Goal: Check status: Check status

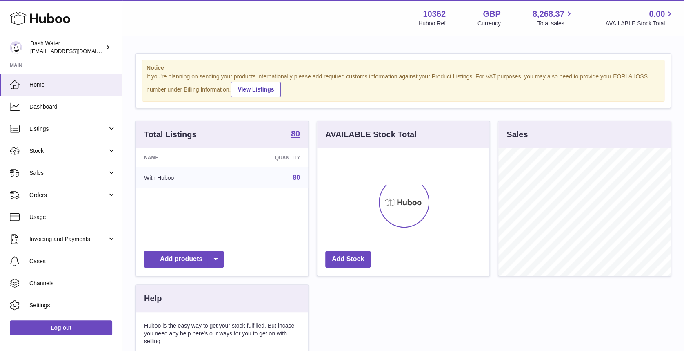
scroll to position [127, 172]
click at [99, 191] on span "Orders" at bounding box center [68, 195] width 78 height 8
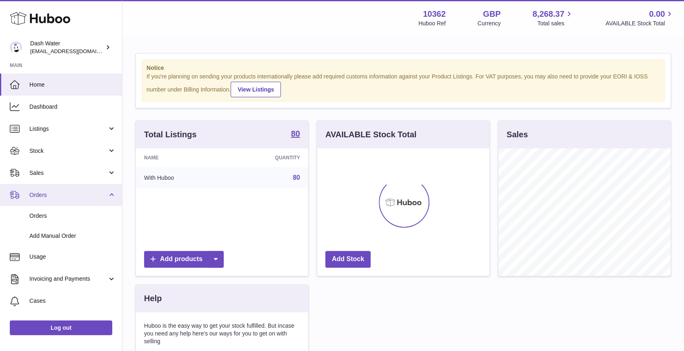
click at [98, 192] on span "Orders" at bounding box center [68, 195] width 78 height 8
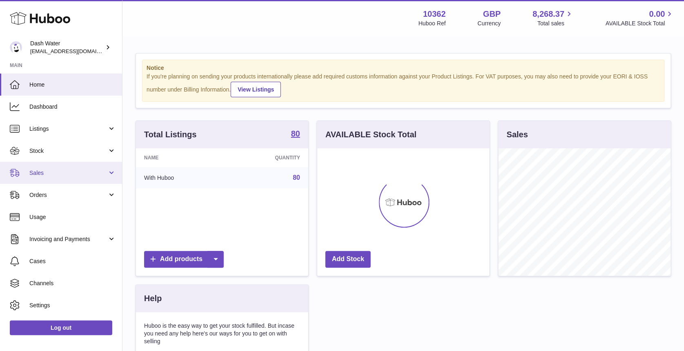
click at [82, 168] on link "Sales" at bounding box center [61, 173] width 122 height 22
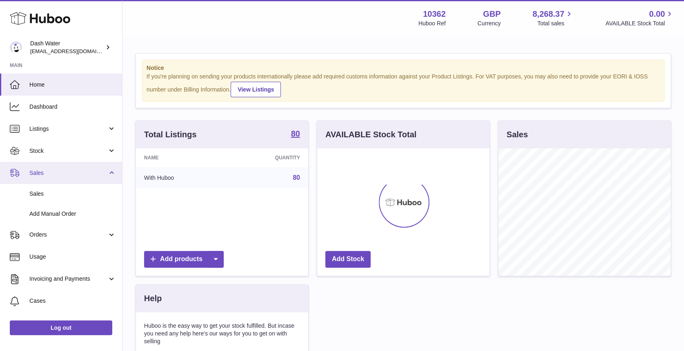
click at [82, 168] on link "Sales" at bounding box center [61, 173] width 122 height 22
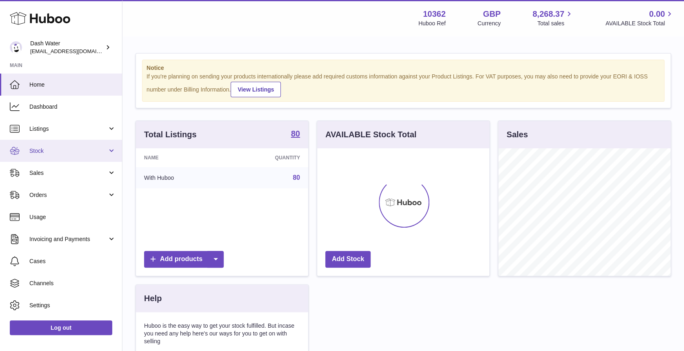
click at [100, 144] on link "Stock" at bounding box center [61, 151] width 122 height 22
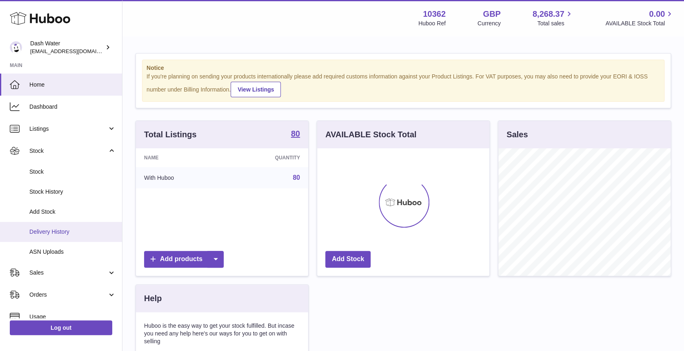
click at [72, 232] on span "Delivery History" at bounding box center [72, 232] width 87 height 8
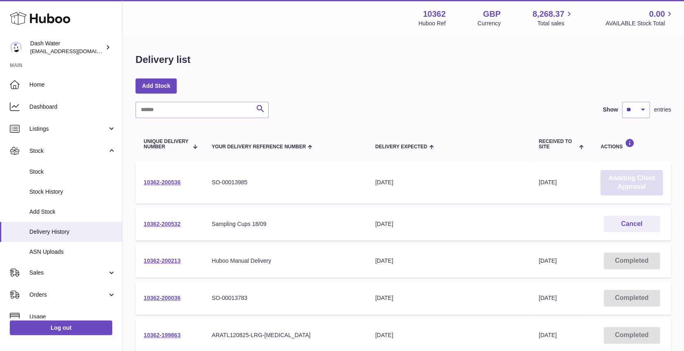
click at [626, 182] on link "Awaiting Client Approval" at bounding box center [632, 182] width 62 height 25
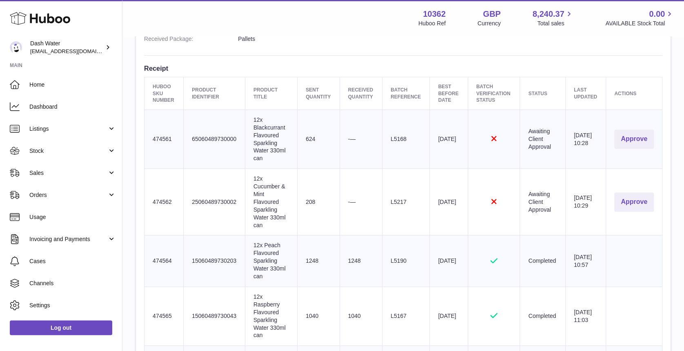
scroll to position [281, 0]
click at [631, 136] on button "Approve" at bounding box center [634, 139] width 40 height 19
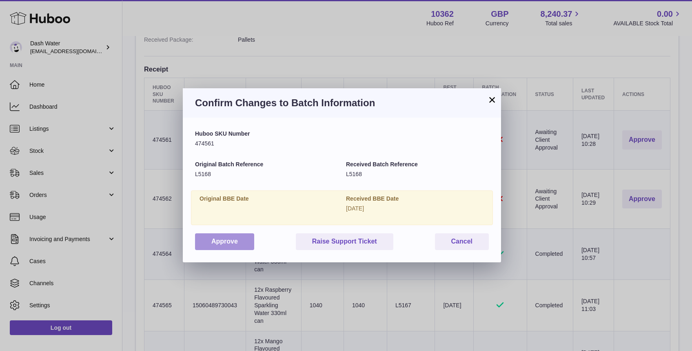
click at [227, 240] on button "Approve" at bounding box center [224, 241] width 59 height 17
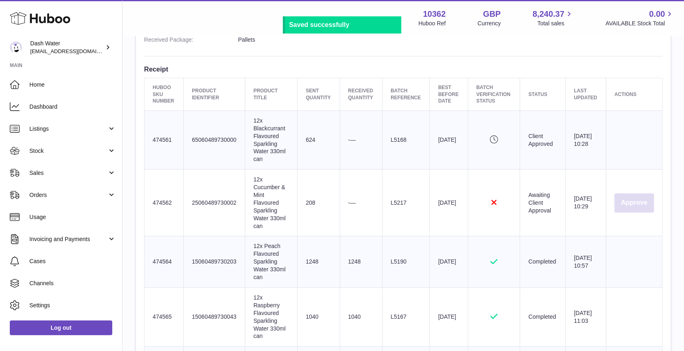
click at [628, 199] on button "Approve" at bounding box center [634, 202] width 40 height 19
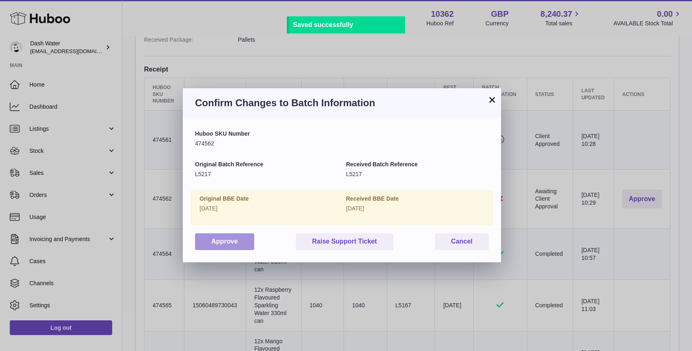
click at [237, 244] on button "Approve" at bounding box center [224, 241] width 59 height 17
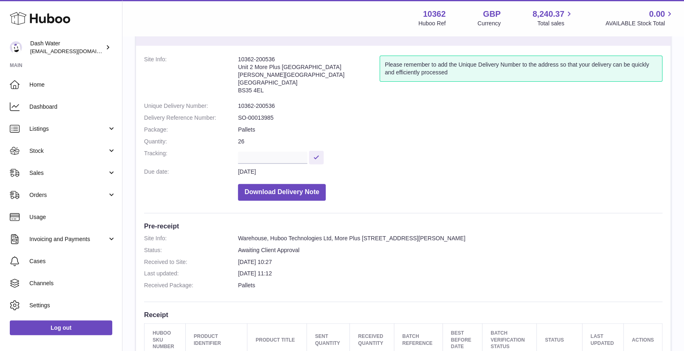
scroll to position [0, 0]
